Goal: Check status: Check status

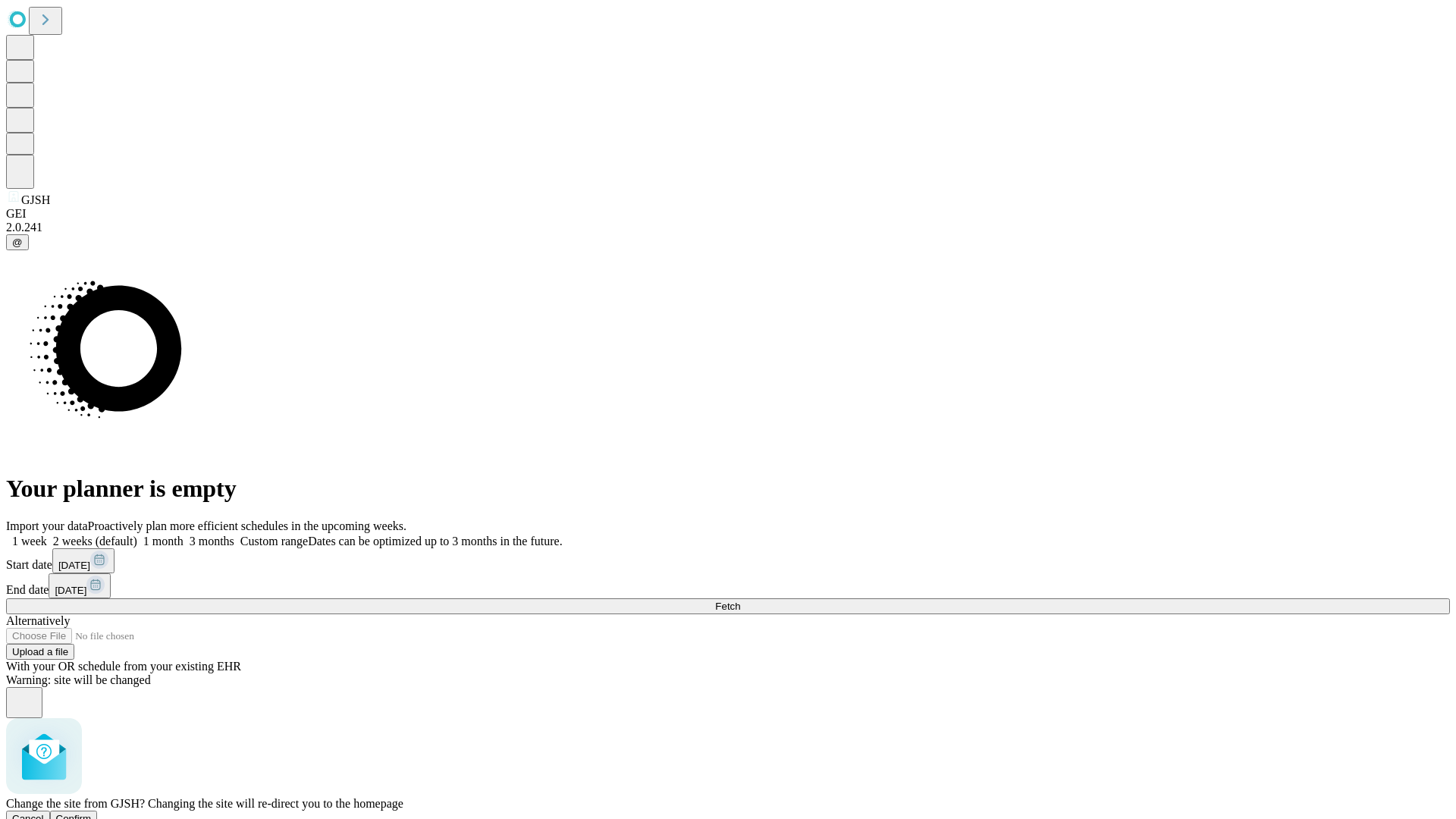
click at [92, 813] on span "Confirm" at bounding box center [73, 819] width 35 height 12
click at [47, 535] on label "1 week" at bounding box center [26, 541] width 41 height 13
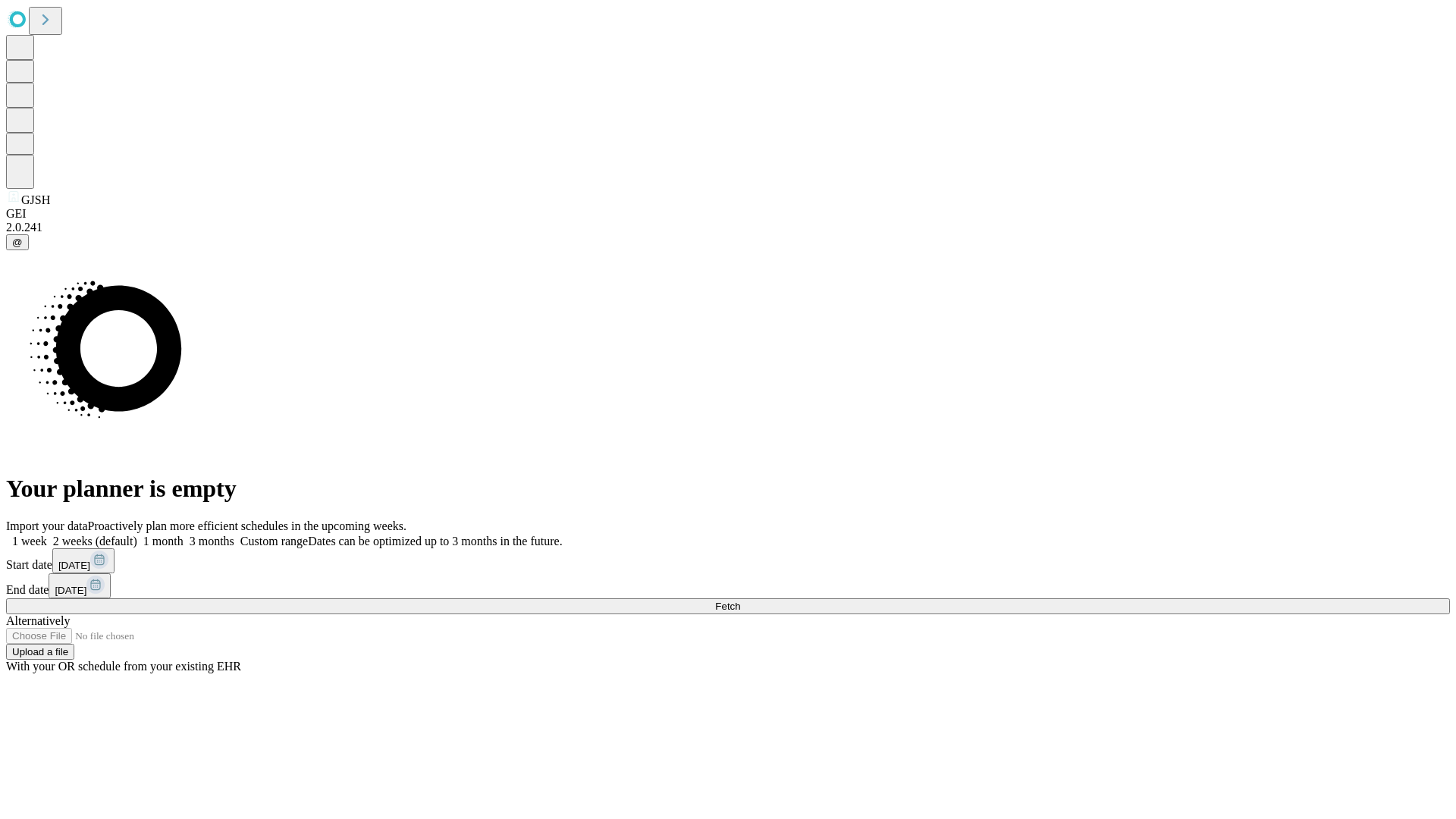
click at [740, 601] on span "Fetch" at bounding box center [728, 606] width 25 height 12
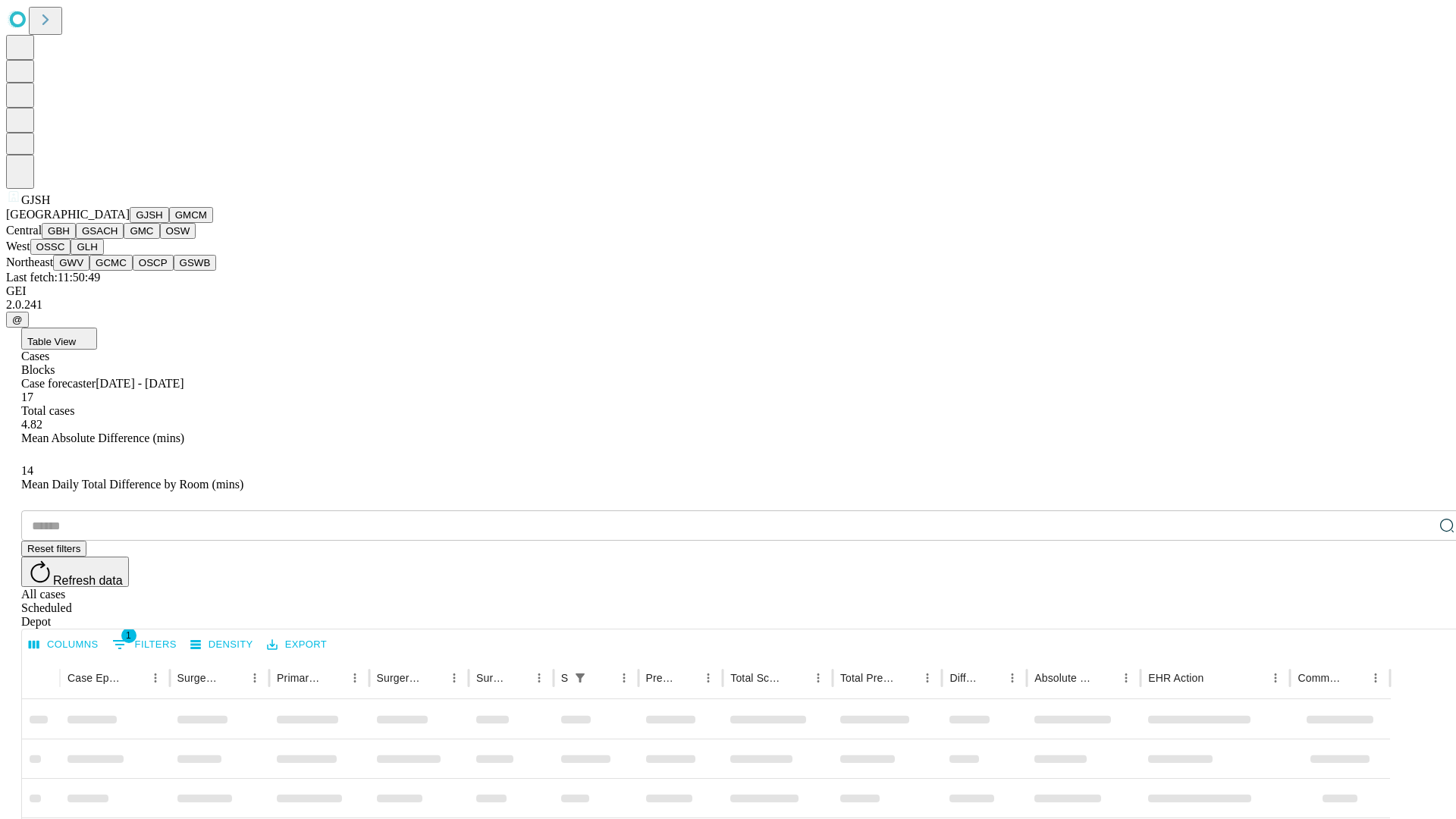
click at [169, 223] on button "GMCM" at bounding box center [191, 215] width 44 height 16
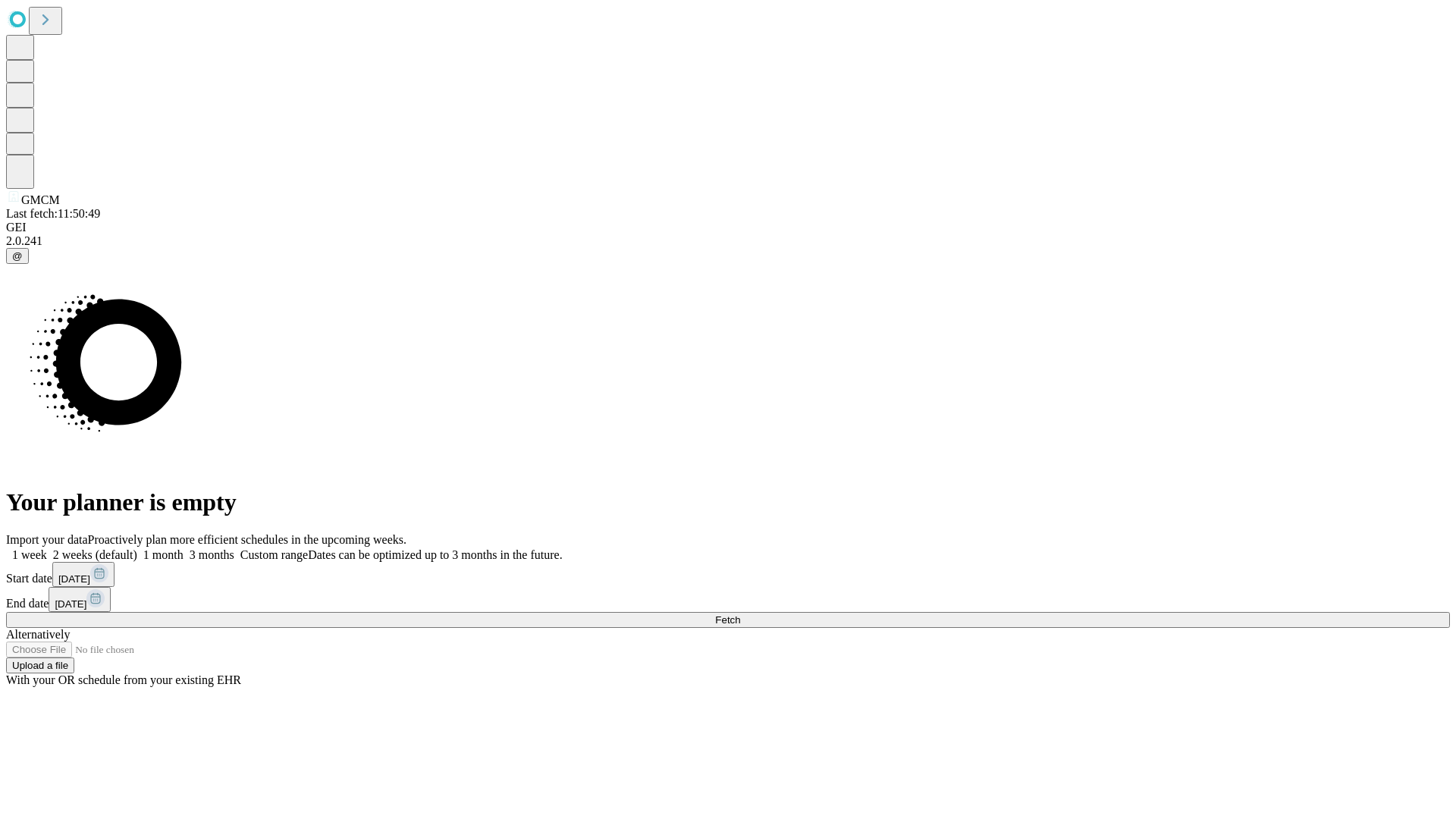
click at [47, 549] on label "1 week" at bounding box center [26, 554] width 41 height 13
click at [740, 614] on span "Fetch" at bounding box center [728, 620] width 25 height 12
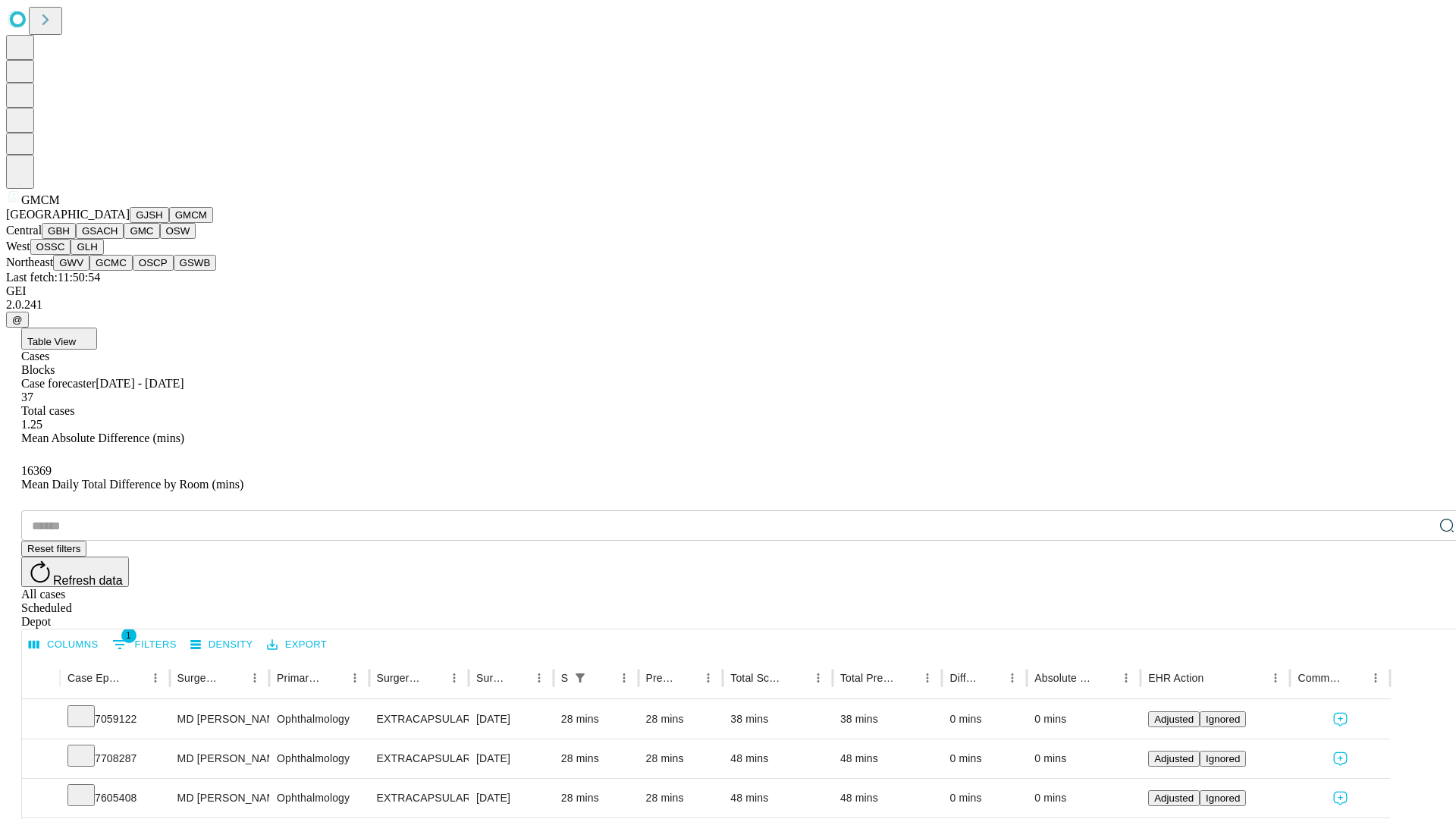
click at [75, 239] on button "GBH" at bounding box center [59, 231] width 34 height 16
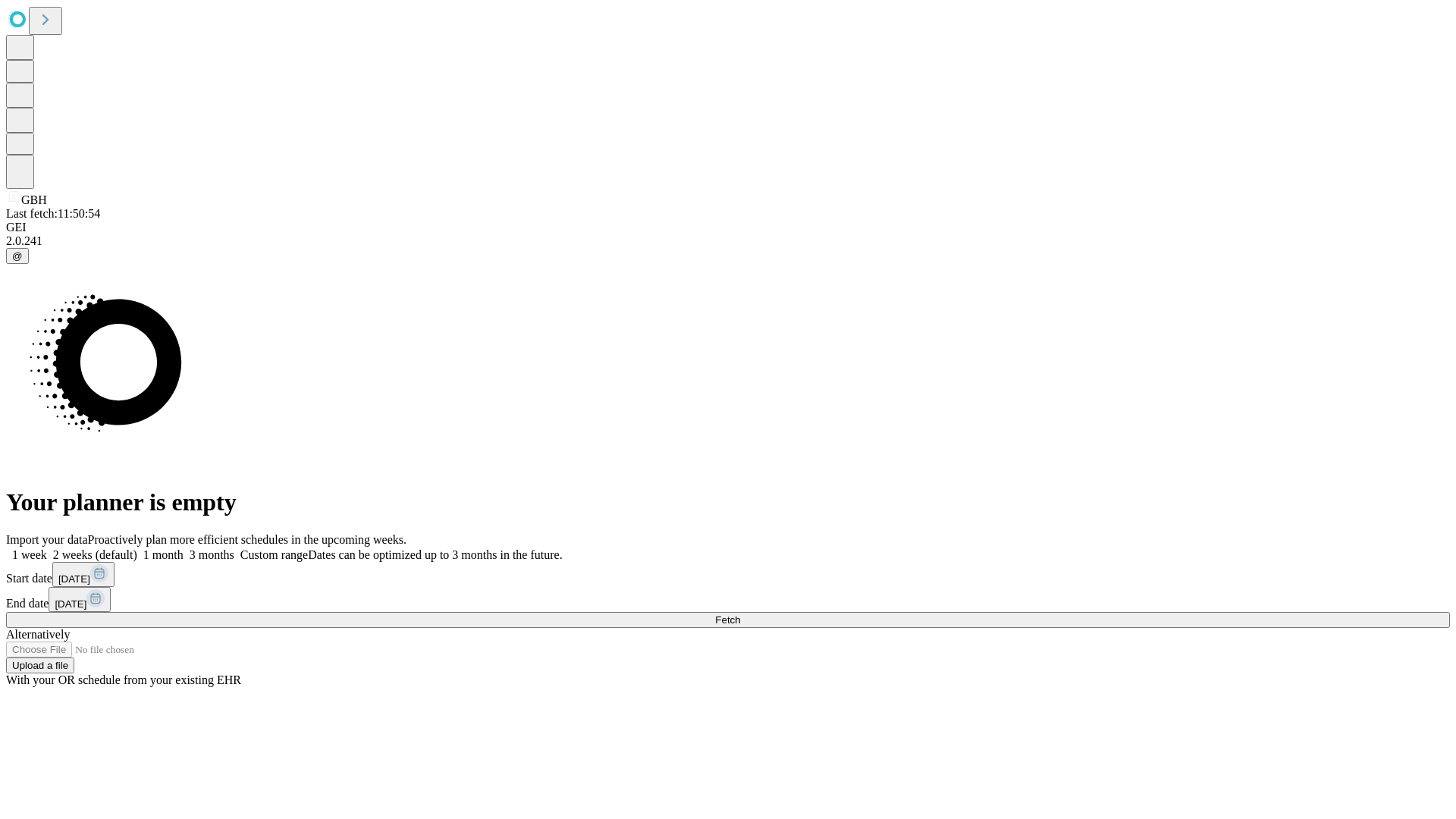
click at [47, 549] on label "1 week" at bounding box center [26, 554] width 41 height 13
click at [740, 614] on span "Fetch" at bounding box center [728, 620] width 25 height 12
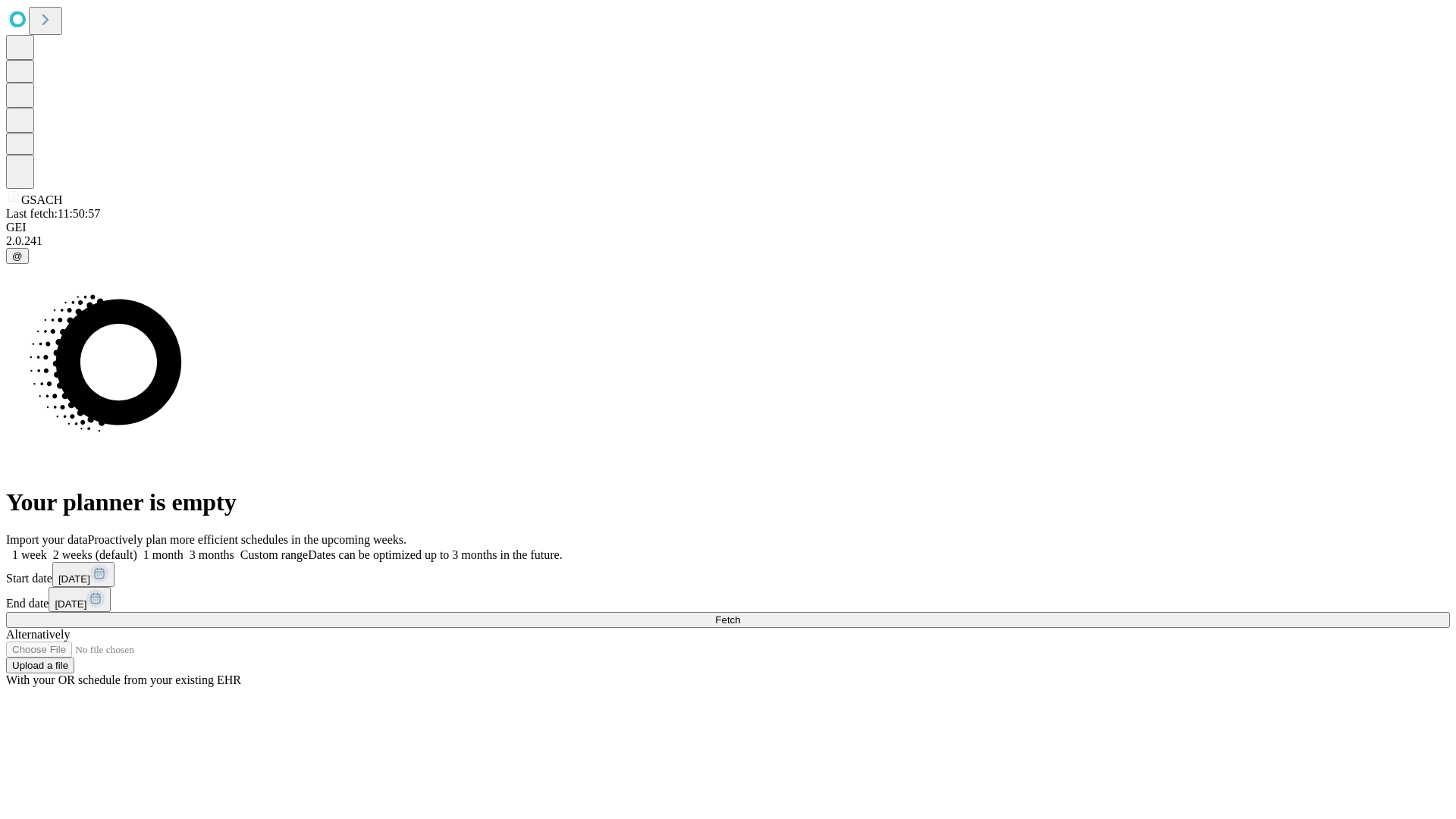
click at [47, 549] on label "1 week" at bounding box center [26, 554] width 41 height 13
click at [740, 614] on span "Fetch" at bounding box center [728, 620] width 25 height 12
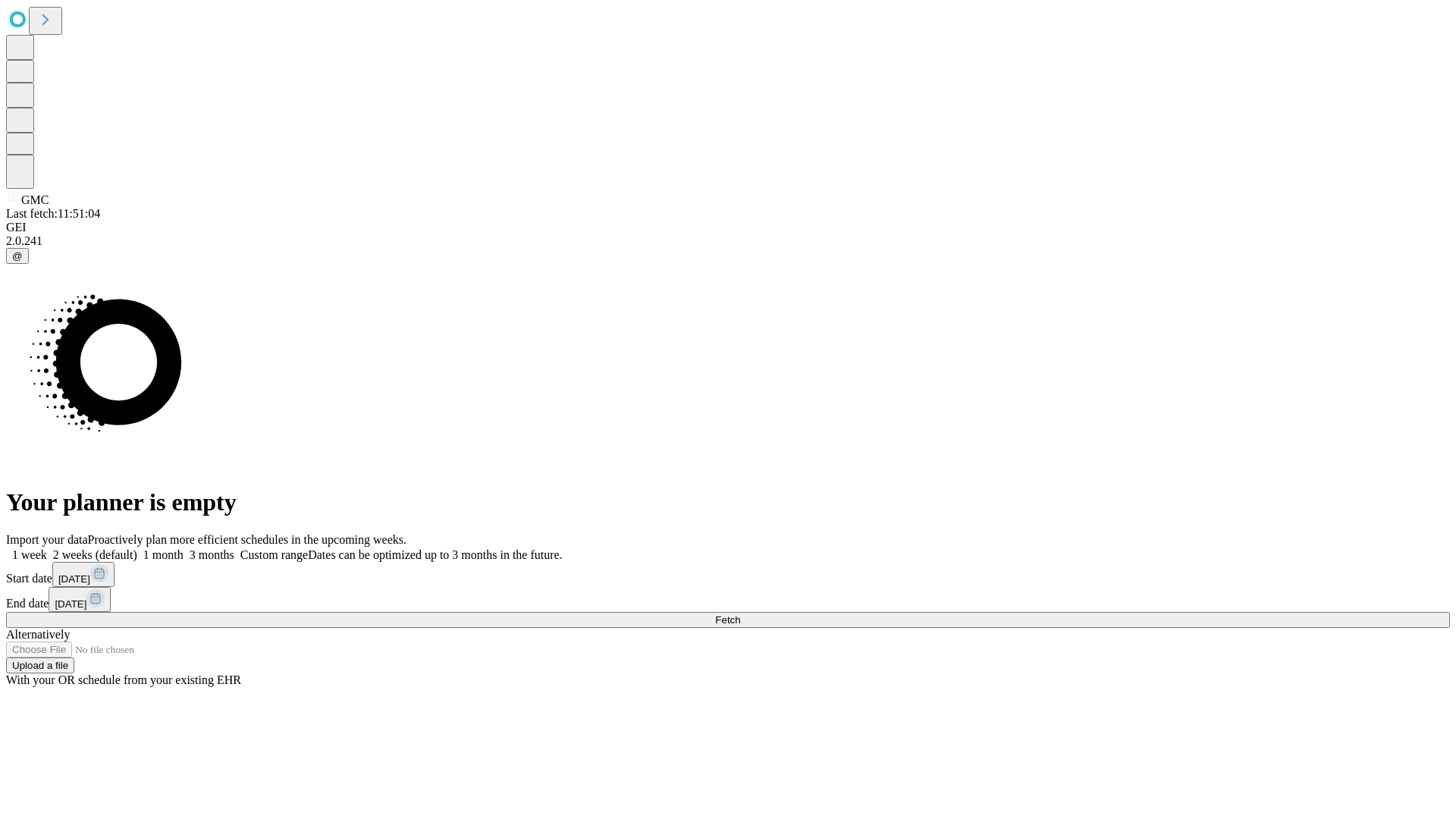
click at [47, 549] on label "1 week" at bounding box center [26, 554] width 41 height 13
click at [740, 614] on span "Fetch" at bounding box center [728, 620] width 25 height 12
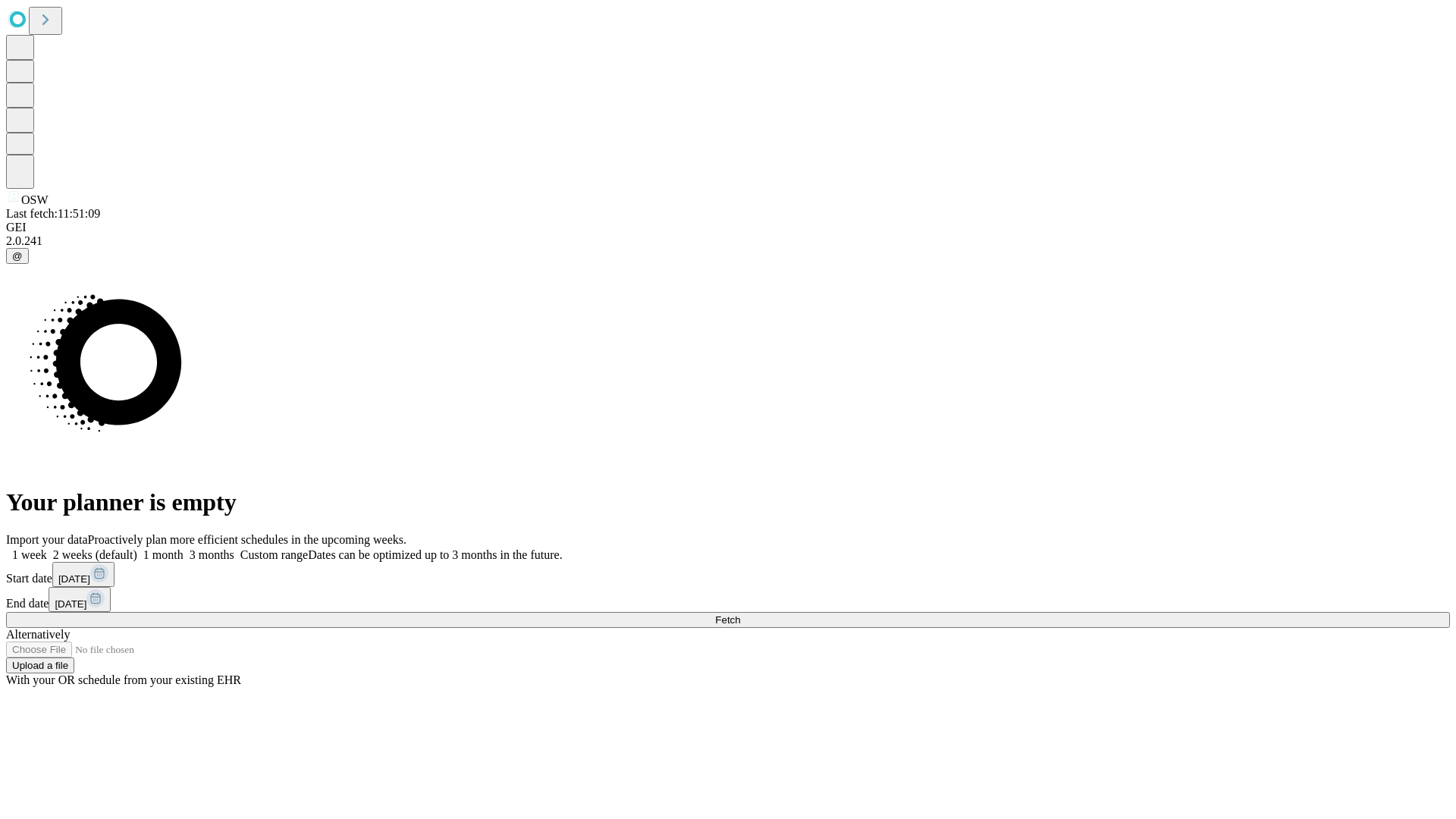
click at [47, 549] on label "1 week" at bounding box center [26, 554] width 41 height 13
click at [740, 614] on span "Fetch" at bounding box center [728, 620] width 25 height 12
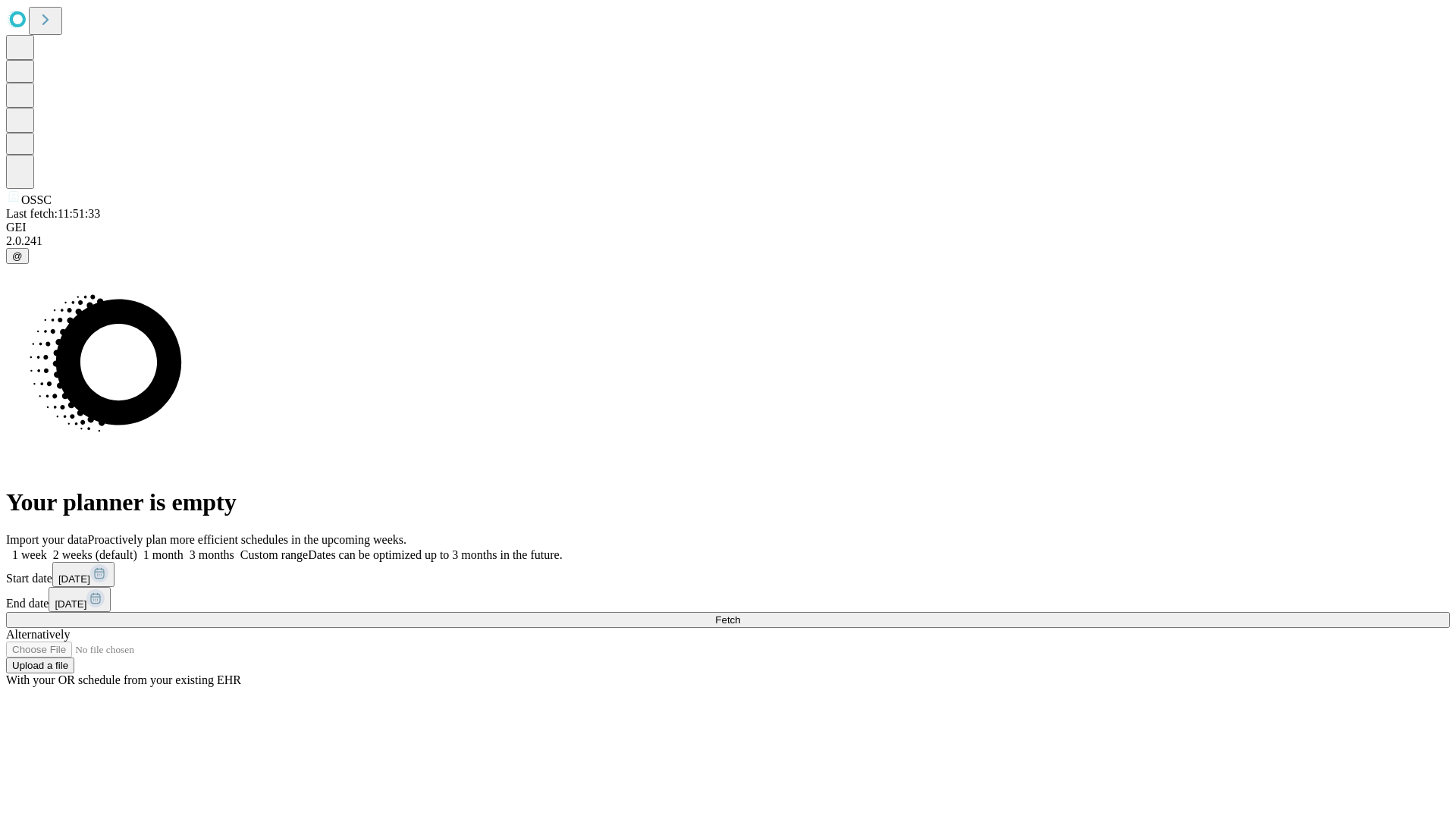
click at [47, 549] on label "1 week" at bounding box center [26, 554] width 41 height 13
click at [740, 614] on span "Fetch" at bounding box center [728, 620] width 25 height 12
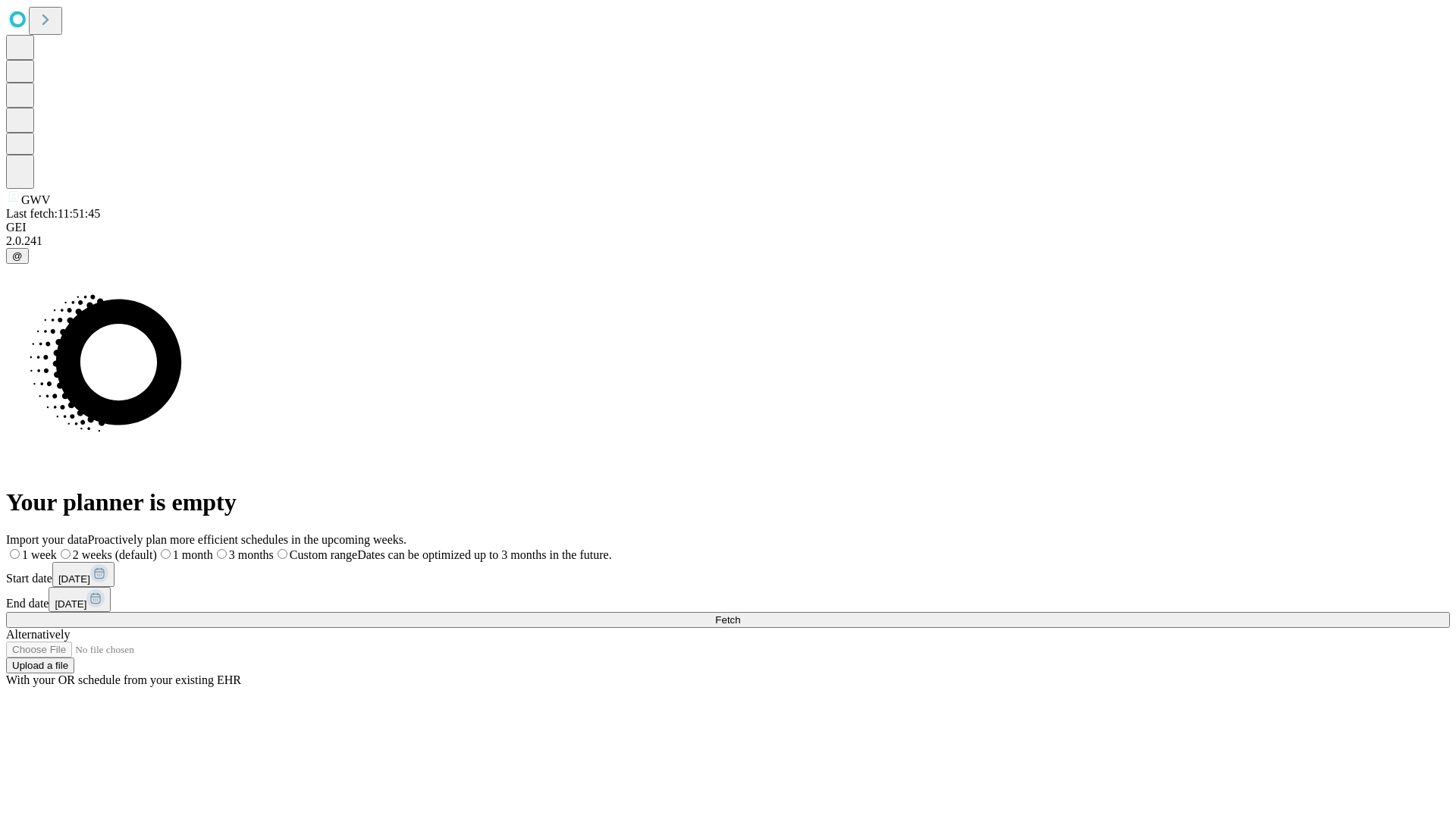
click at [57, 549] on label "1 week" at bounding box center [31, 554] width 51 height 13
click at [740, 614] on span "Fetch" at bounding box center [728, 620] width 25 height 12
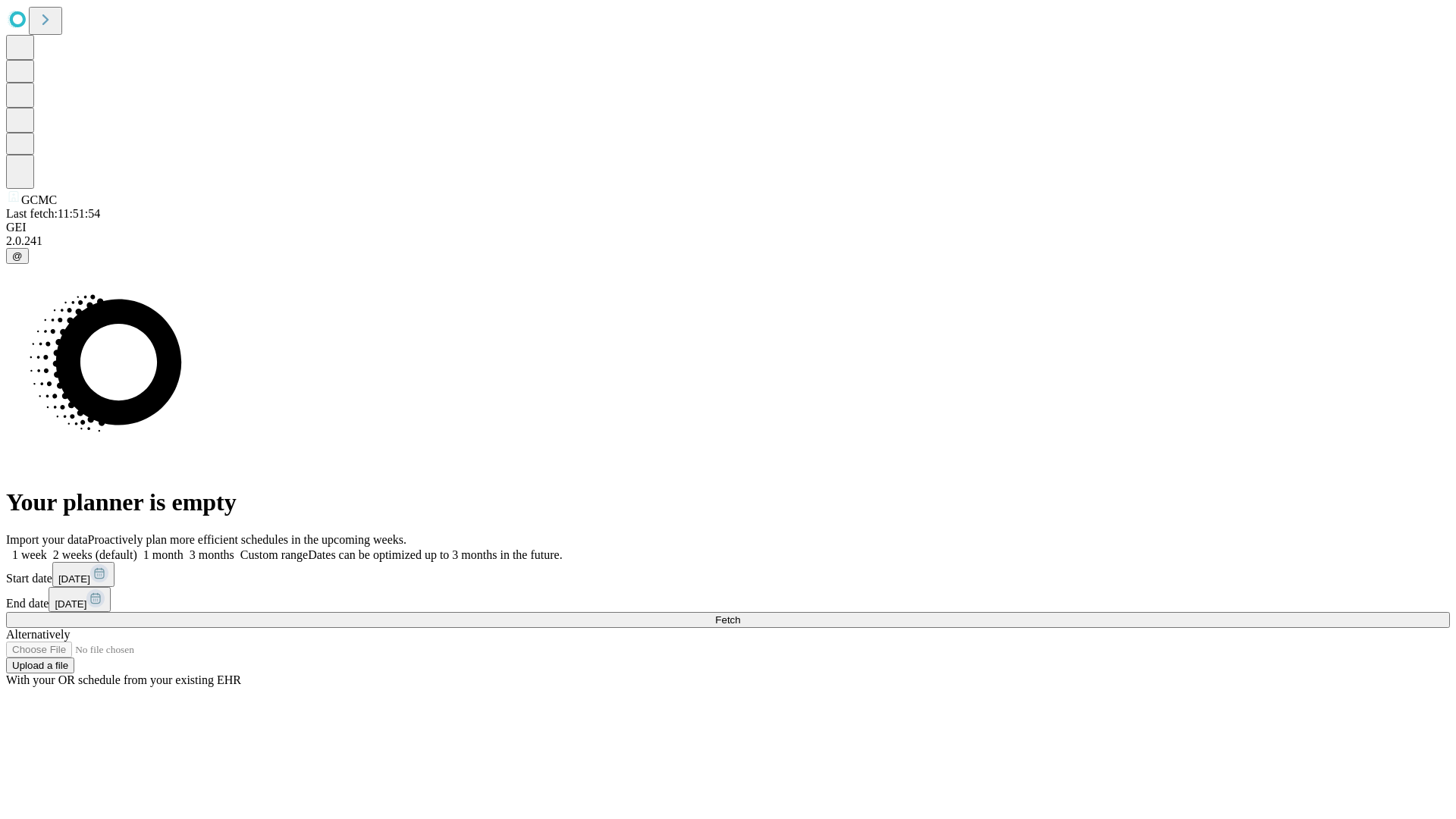
click at [47, 549] on label "1 week" at bounding box center [26, 554] width 41 height 13
click at [740, 614] on span "Fetch" at bounding box center [728, 620] width 25 height 12
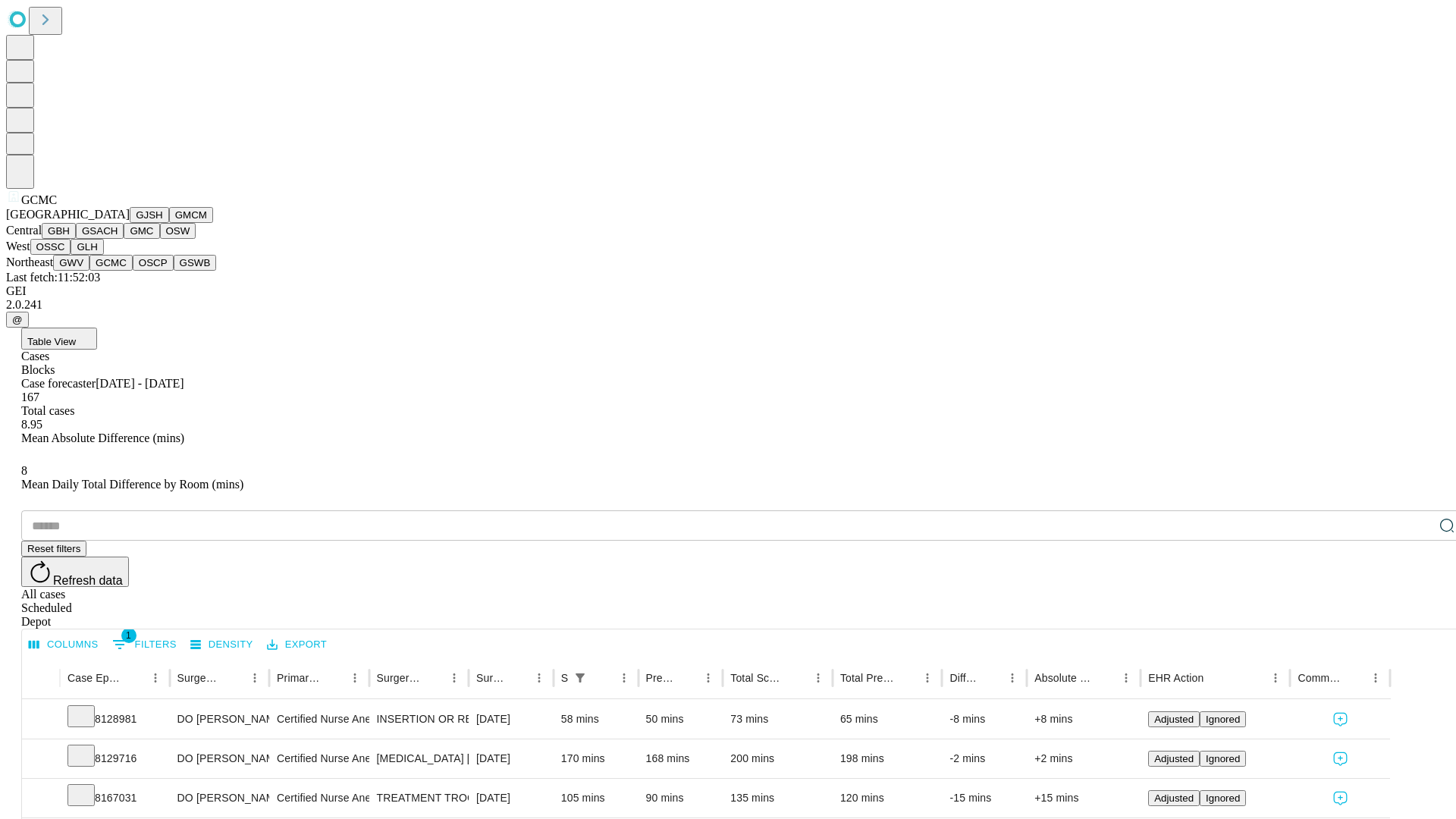
click at [133, 270] on button "OSCP" at bounding box center [154, 263] width 41 height 16
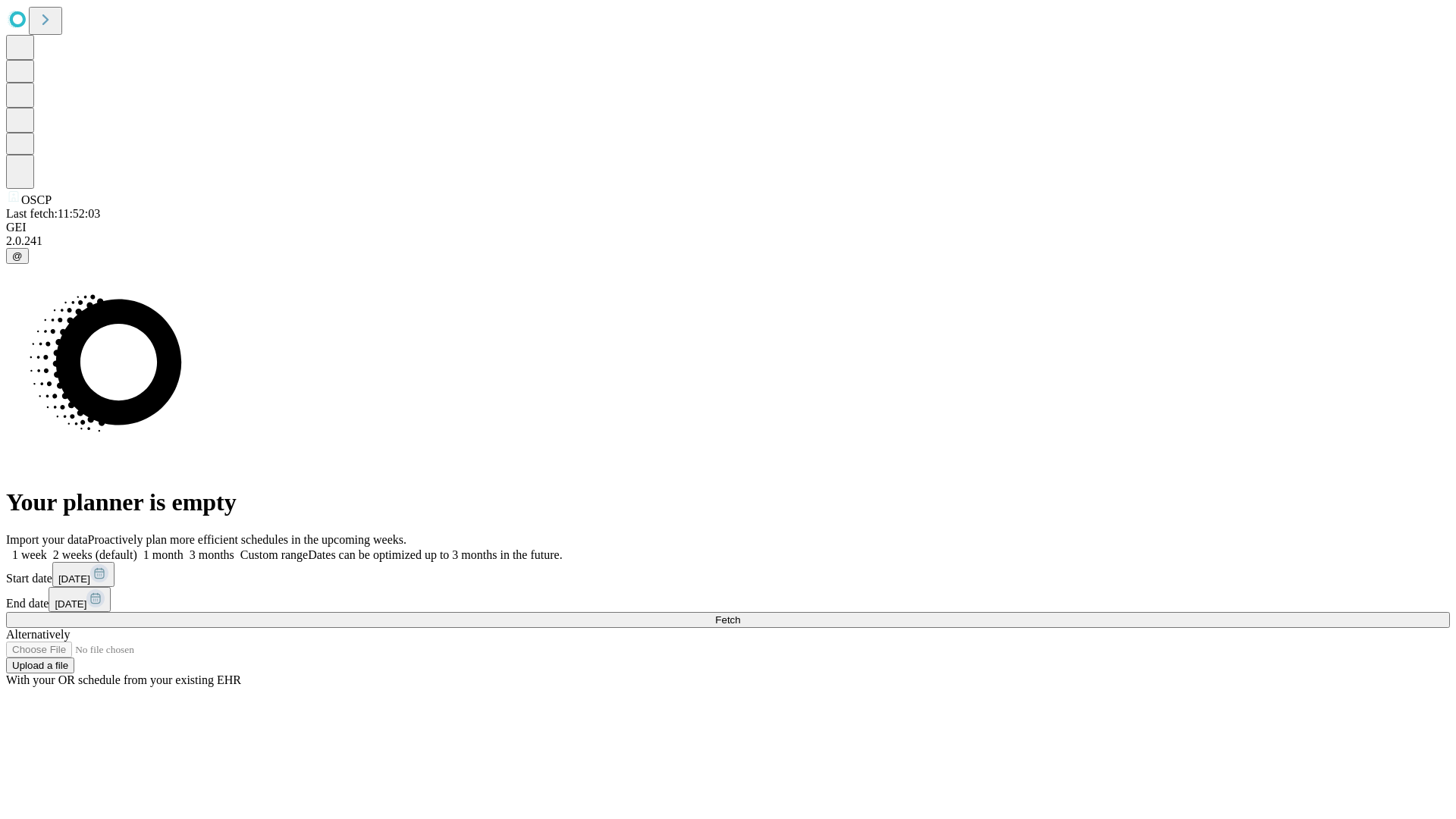
click at [47, 549] on label "1 week" at bounding box center [26, 554] width 41 height 13
click at [740, 614] on span "Fetch" at bounding box center [728, 620] width 25 height 12
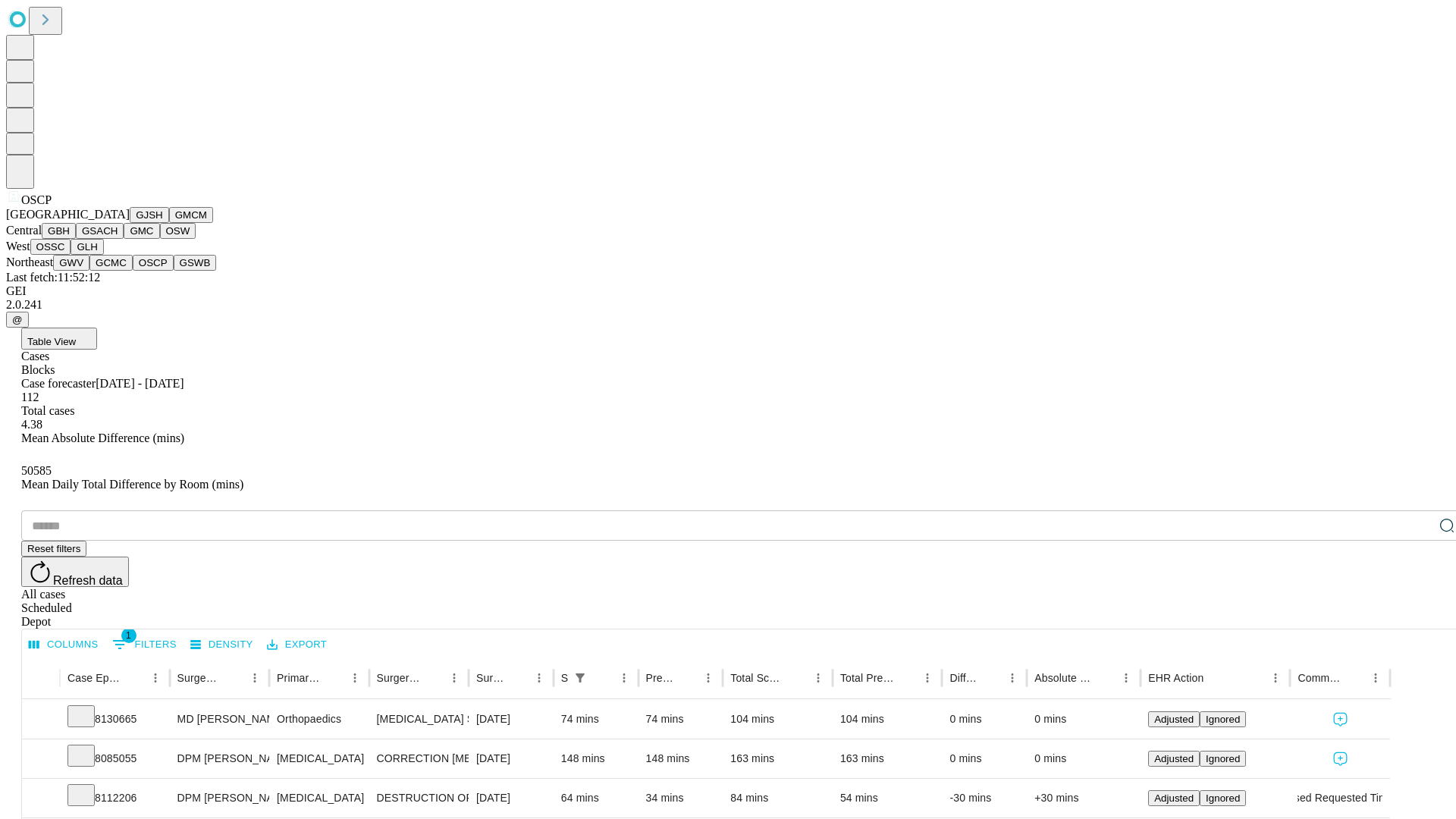
click at [173, 270] on button "GSWB" at bounding box center [195, 263] width 43 height 16
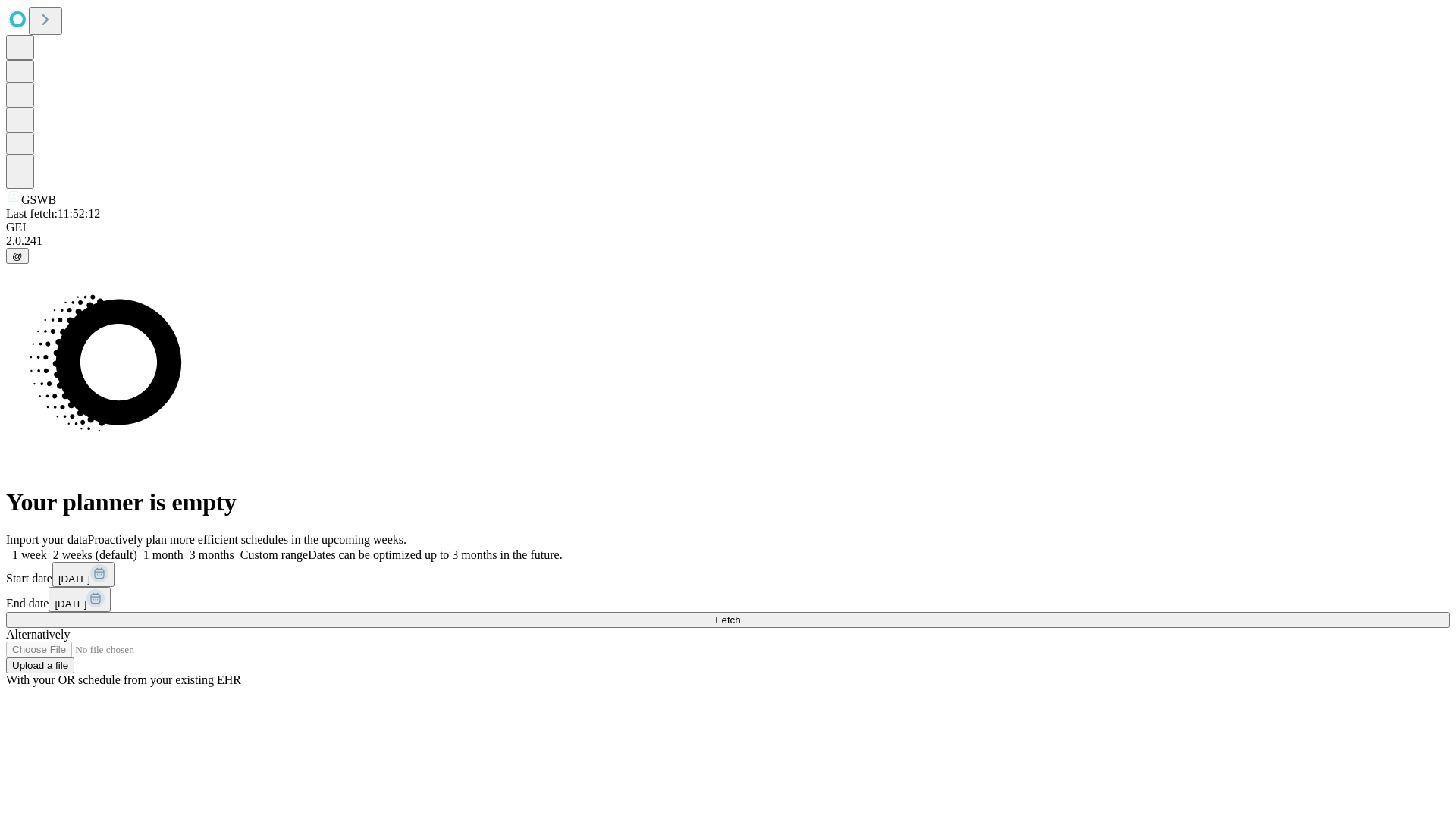
click at [47, 549] on label "1 week" at bounding box center [26, 554] width 41 height 13
click at [740, 614] on span "Fetch" at bounding box center [728, 620] width 25 height 12
